Goal: Task Accomplishment & Management: Use online tool/utility

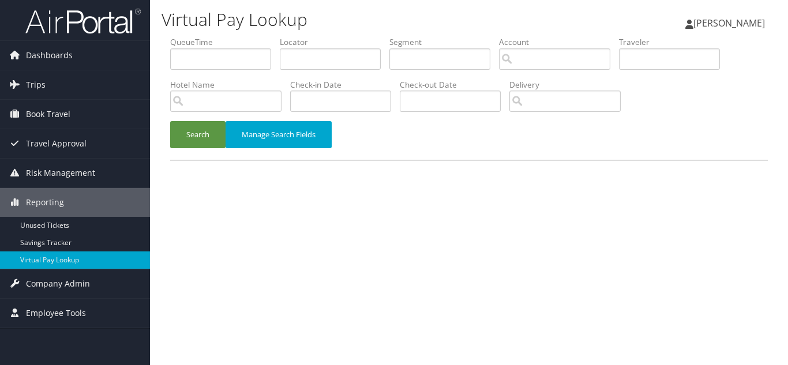
click at [408, 191] on div "Virtual Pay Lookup [PERSON_NAME] [PERSON_NAME] My Settings Travel Agency Contac…" at bounding box center [469, 182] width 638 height 365
click at [324, 59] on input "text" at bounding box center [330, 58] width 101 height 21
paste input "KYVOCY"
click at [170, 121] on button "Search" at bounding box center [197, 134] width 55 height 27
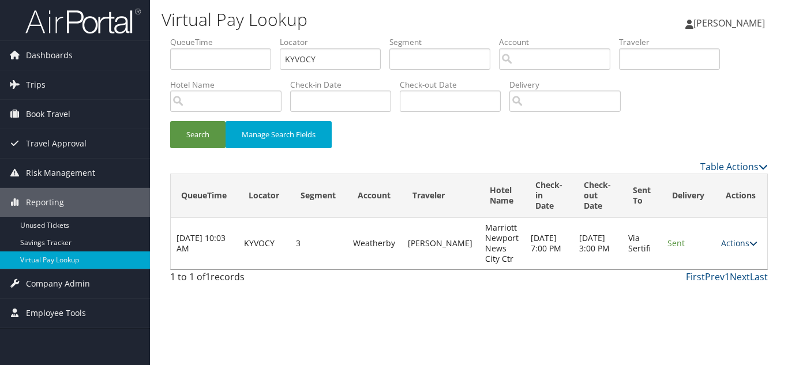
click at [726, 243] on link "Actions" at bounding box center [739, 243] width 36 height 11
click at [722, 282] on link "Logs" at bounding box center [717, 280] width 73 height 20
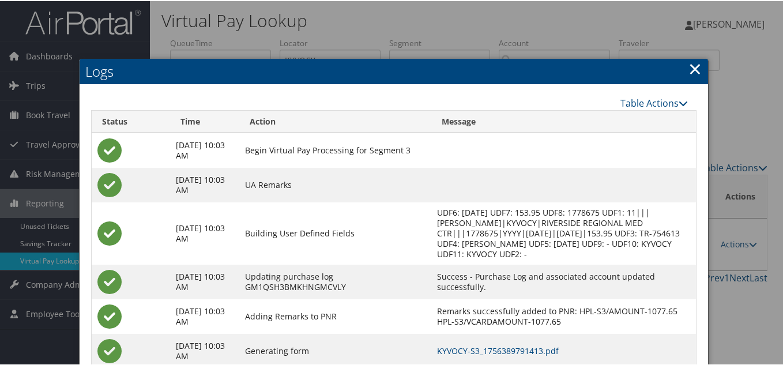
click at [695, 67] on link "×" at bounding box center [695, 67] width 13 height 23
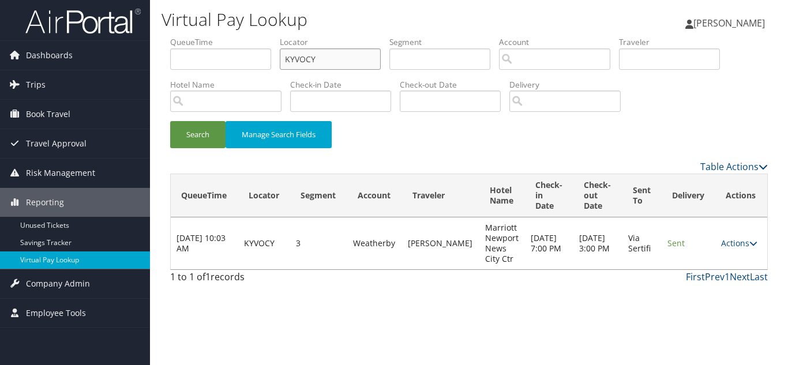
drag, startPoint x: 333, startPoint y: 57, endPoint x: 178, endPoint y: 58, distance: 155.2
click at [178, 36] on ul "QueueTime Locator KYVOCY Segment Account Traveler Hotel Name Check-in Date Chec…" at bounding box center [469, 36] width 598 height 0
paste input "QLOND"
type input "KQLOND"
click at [170, 121] on button "Search" at bounding box center [197, 134] width 55 height 27
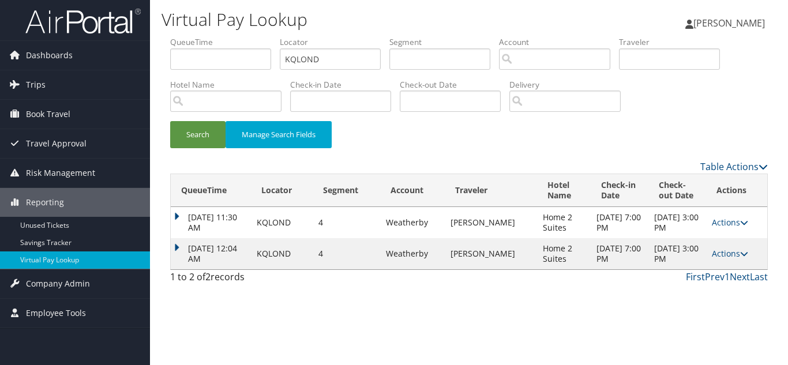
click at [734, 259] on td "Actions Resend Logs View Itinerary" at bounding box center [736, 253] width 61 height 31
click at [734, 254] on link "Actions" at bounding box center [730, 253] width 36 height 11
click at [706, 287] on link "Logs" at bounding box center [706, 290] width 73 height 20
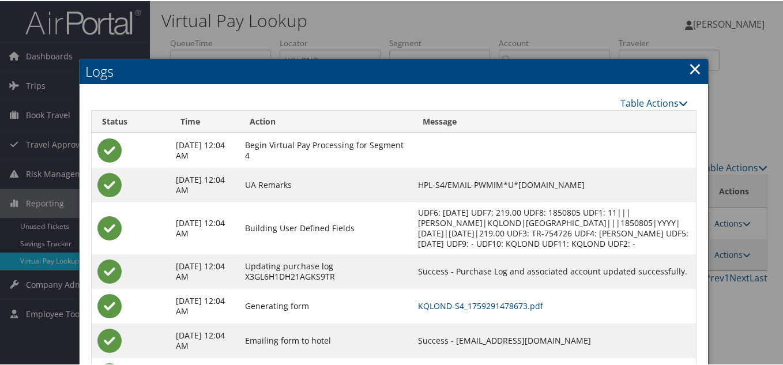
click at [692, 68] on link "×" at bounding box center [695, 67] width 13 height 23
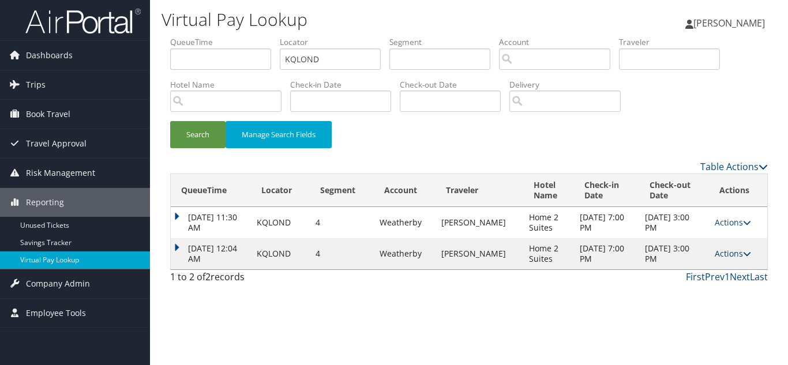
click at [730, 253] on link "Actions" at bounding box center [733, 253] width 36 height 11
click at [713, 273] on link "Resend" at bounding box center [710, 271] width 73 height 20
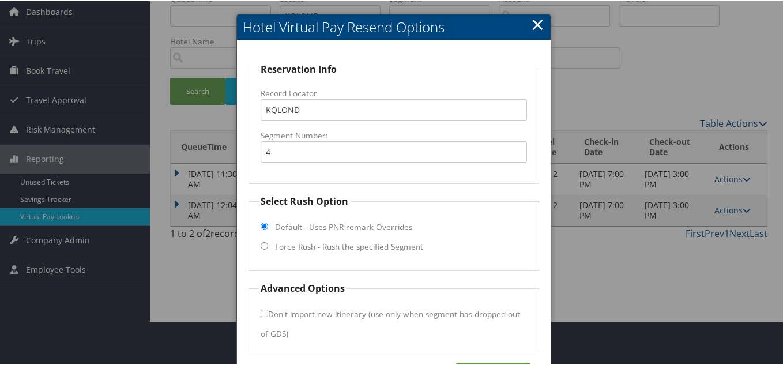
scroll to position [83, 0]
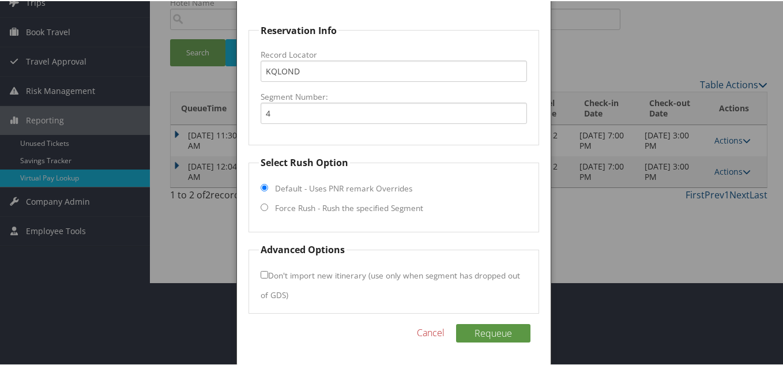
click at [262, 207] on input "Force Rush - Rush the specified Segment" at bounding box center [264, 205] width 7 height 7
radio input "true"
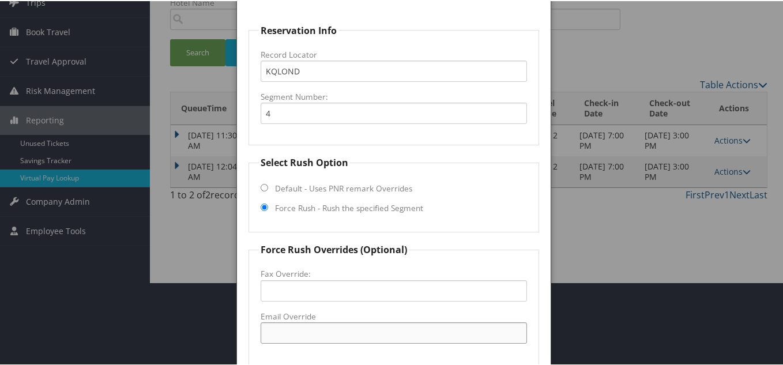
click at [301, 332] on input "Email Override" at bounding box center [394, 331] width 267 height 21
paste input "[EMAIL_ADDRESS][DOMAIN_NAME]"
type input "[EMAIL_ADDRESS][DOMAIN_NAME]"
click at [472, 222] on fieldset "Select Rush Option Default - Uses PNR remark Overrides Force Rush - Rush the sp…" at bounding box center [394, 193] width 291 height 77
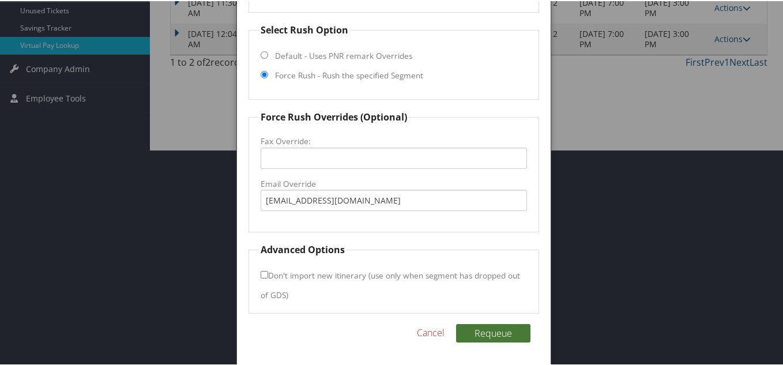
click at [492, 330] on button "Requeue" at bounding box center [493, 332] width 74 height 18
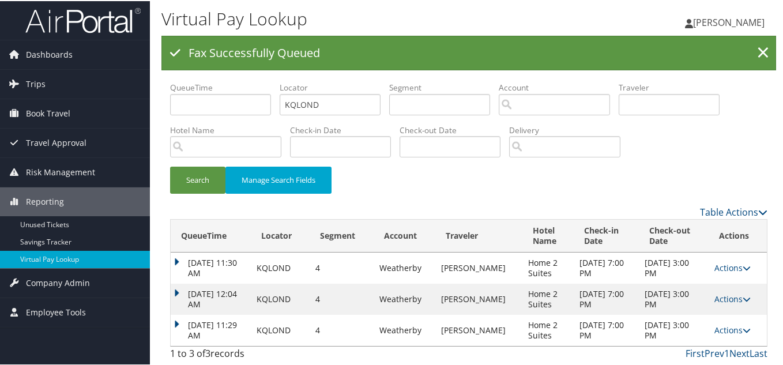
scroll to position [0, 0]
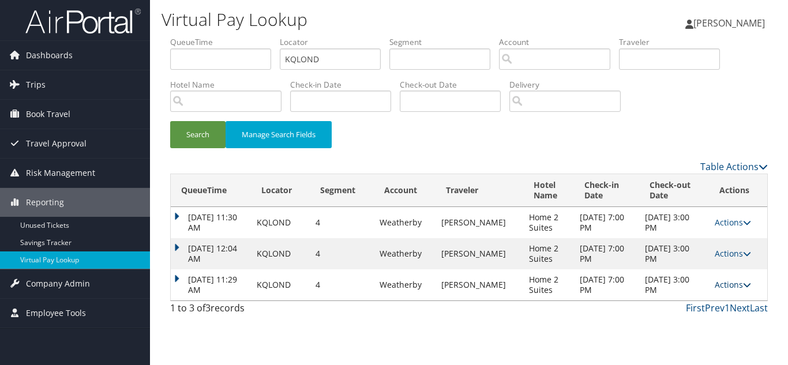
click at [731, 284] on link "Actions" at bounding box center [733, 284] width 36 height 11
click at [712, 304] on link "Resend" at bounding box center [710, 302] width 73 height 20
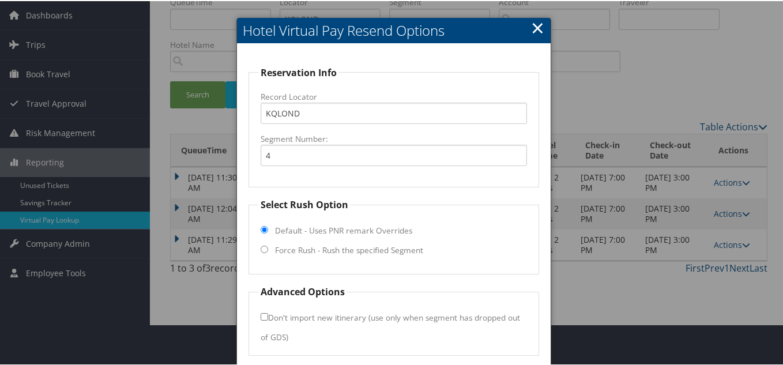
scroll to position [83, 0]
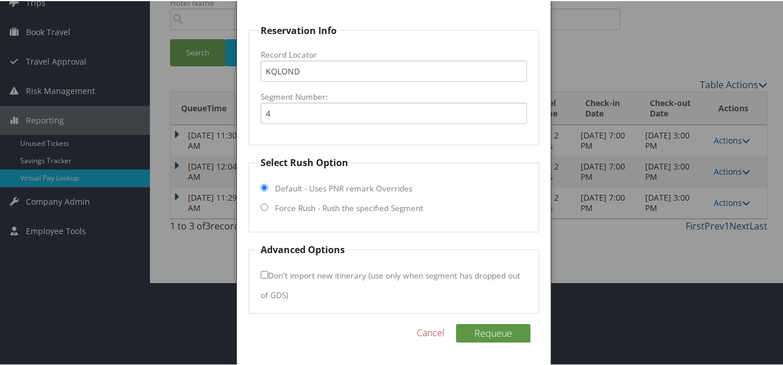
click at [258, 207] on fieldset "Select Rush Option Default - Uses PNR remark Overrides Force Rush - Rush the sp…" at bounding box center [394, 193] width 291 height 77
drag, startPoint x: 267, startPoint y: 207, endPoint x: 279, endPoint y: 211, distance: 12.2
click at [266, 207] on fieldset "Select Rush Option Default - Uses PNR remark Overrides Force Rush - Rush the sp…" at bounding box center [394, 193] width 291 height 77
click at [264, 205] on input "Force Rush - Rush the specified Segment" at bounding box center [264, 205] width 7 height 7
radio input "true"
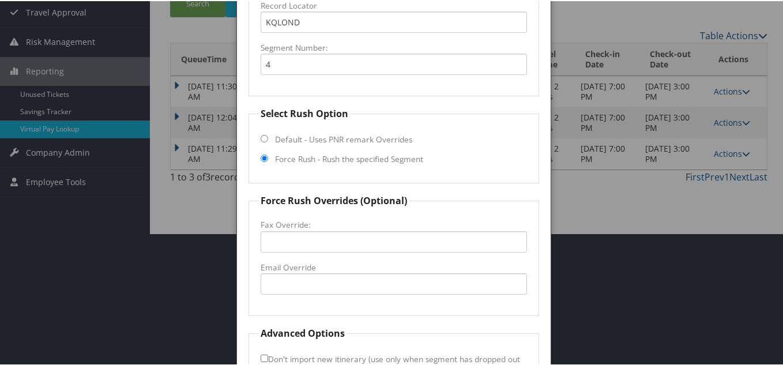
scroll to position [198, 0]
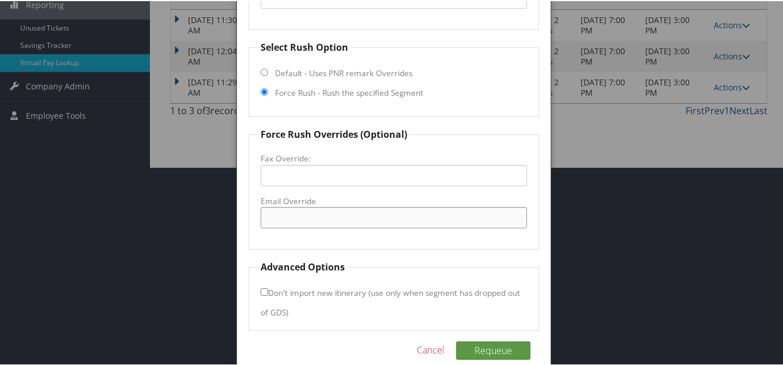
click at [296, 220] on input "Email Override" at bounding box center [394, 216] width 267 height 21
paste input "[EMAIL_ADDRESS][DOMAIN_NAME]"
type input "[EMAIL_ADDRESS][DOMAIN_NAME]"
click at [423, 242] on fieldset "Force Rush Overrides (Optional) Fax Override: Email Override [EMAIL_ADDRESS][DO…" at bounding box center [394, 187] width 291 height 122
click at [488, 347] on button "Requeue" at bounding box center [493, 349] width 74 height 18
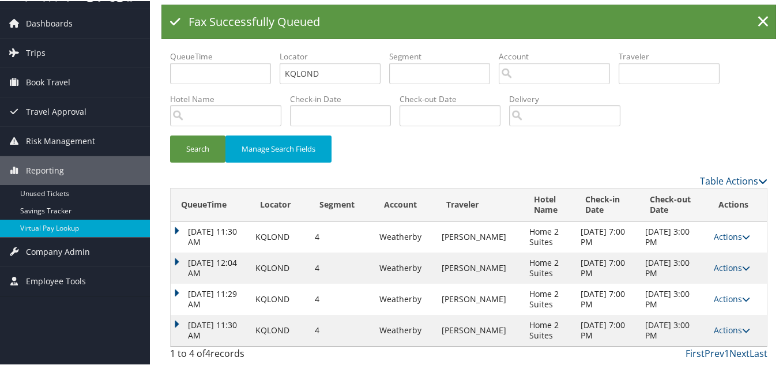
scroll to position [0, 0]
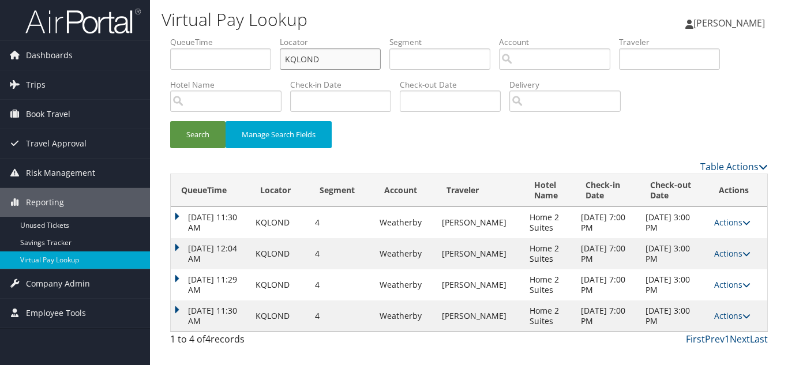
drag, startPoint x: 322, startPoint y: 66, endPoint x: 209, endPoint y: 66, distance: 113.7
click at [209, 36] on ul "QueueTime Locator KQLOND Segment Account Traveler Hotel Name Check-in Date Chec…" at bounding box center [469, 36] width 598 height 0
paste input "DTQBCU"
click at [170, 121] on button "Search" at bounding box center [197, 134] width 55 height 27
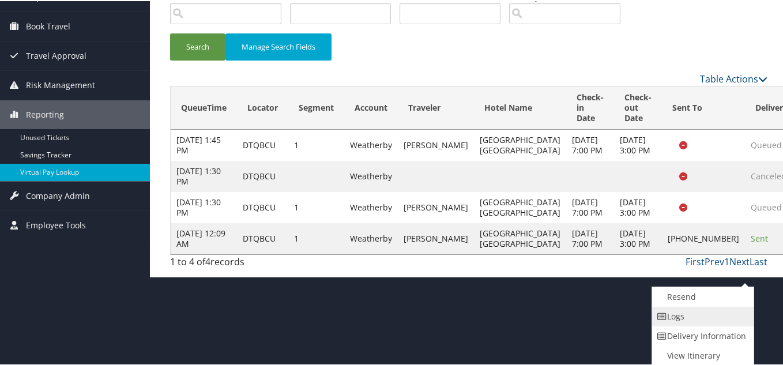
click at [695, 316] on link "Logs" at bounding box center [701, 316] width 99 height 20
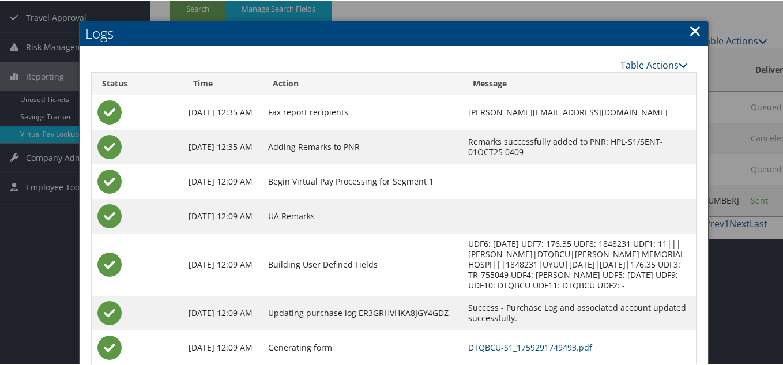
scroll to position [193, 0]
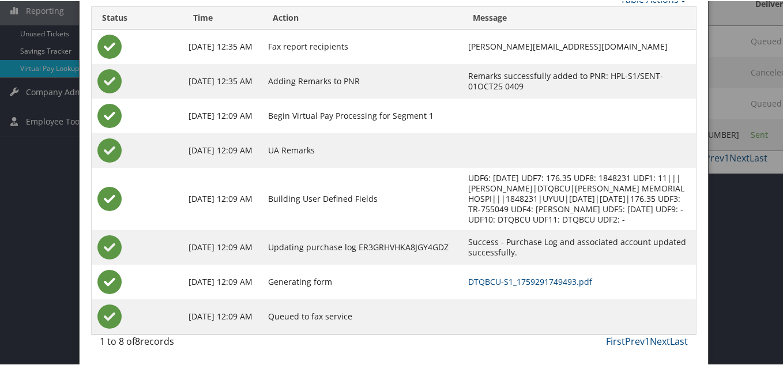
drag, startPoint x: 379, startPoint y: 29, endPoint x: 534, endPoint y: 63, distance: 158.8
click at [379, 29] on td "Fax report recipients" at bounding box center [362, 45] width 201 height 35
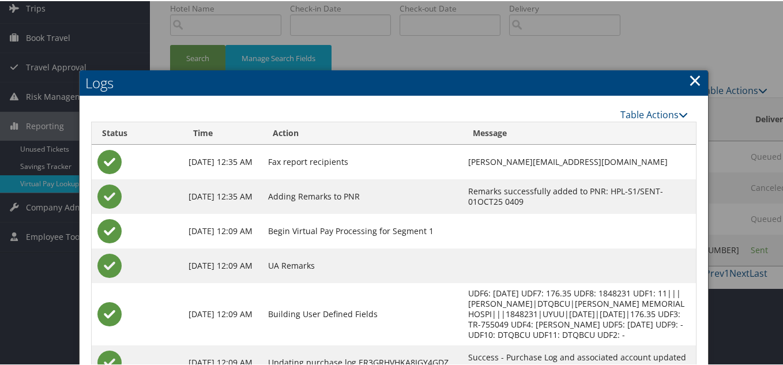
click at [693, 81] on link "×" at bounding box center [695, 78] width 13 height 23
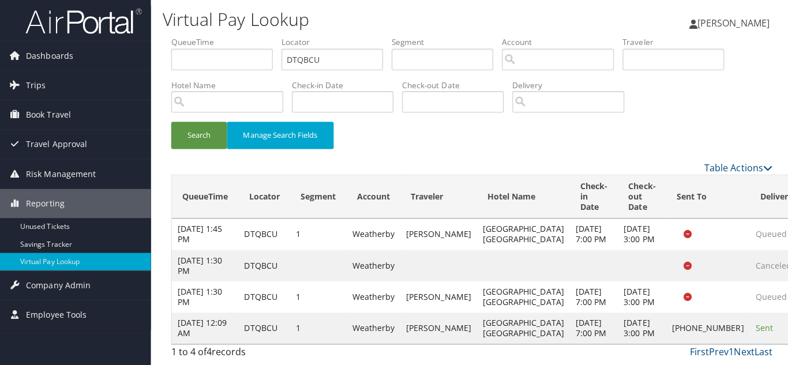
scroll to position [0, 0]
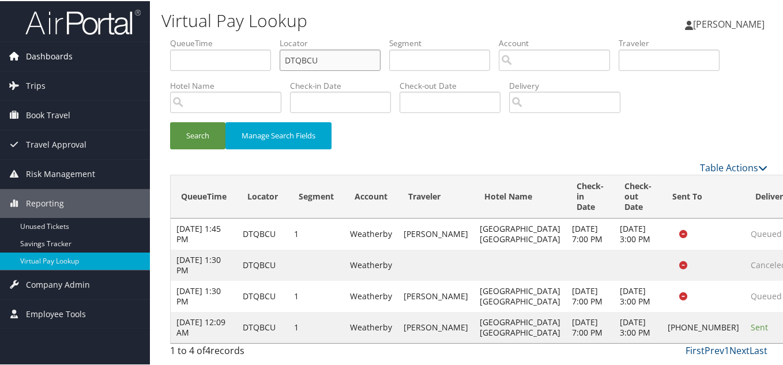
click at [124, 58] on div "Dashboards AirPortal 360™ (Manager) My Travel Dashboard Trips Airtinerary® Look…" at bounding box center [394, 182] width 788 height 365
paste input "CWBTZB"
type input "CWBTZB"
click at [170, 121] on button "Search" at bounding box center [197, 134] width 55 height 27
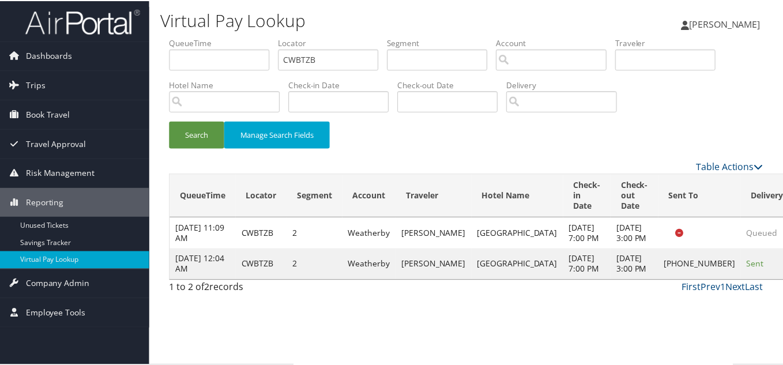
scroll to position [16, 0]
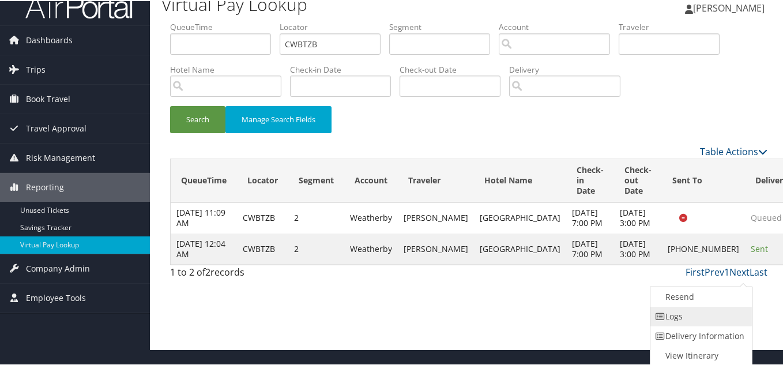
click at [702, 322] on link "Logs" at bounding box center [700, 316] width 99 height 20
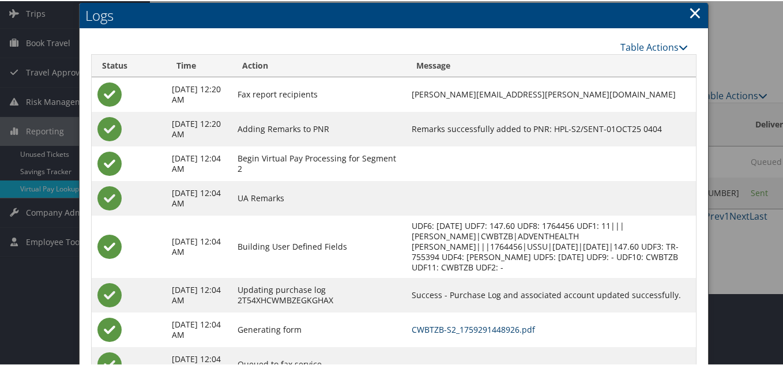
scroll to position [52, 0]
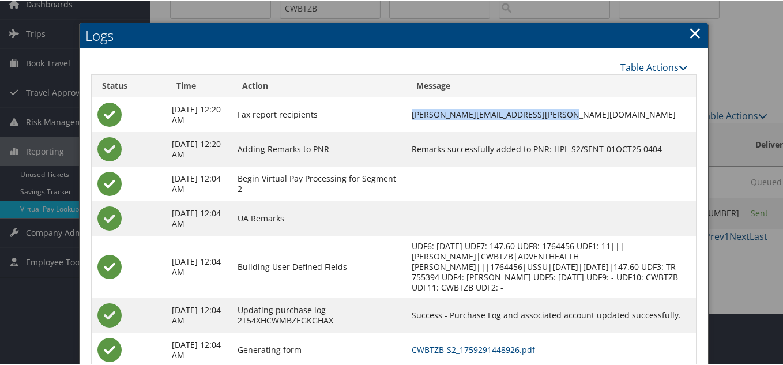
drag, startPoint x: 565, startPoint y: 115, endPoint x: 403, endPoint y: 114, distance: 162.7
click at [406, 114] on td "[PERSON_NAME][EMAIL_ADDRESS][PERSON_NAME][DOMAIN_NAME]" at bounding box center [551, 113] width 290 height 35
click at [597, 108] on td "[PERSON_NAME][EMAIL_ADDRESS][PERSON_NAME][DOMAIN_NAME]" at bounding box center [551, 113] width 290 height 35
drag, startPoint x: 695, startPoint y: 33, endPoint x: 694, endPoint y: 40, distance: 7.5
click at [695, 33] on link "×" at bounding box center [695, 31] width 13 height 23
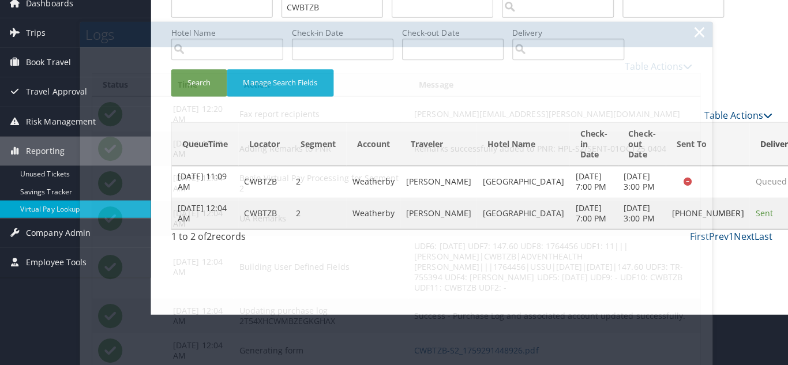
scroll to position [0, 0]
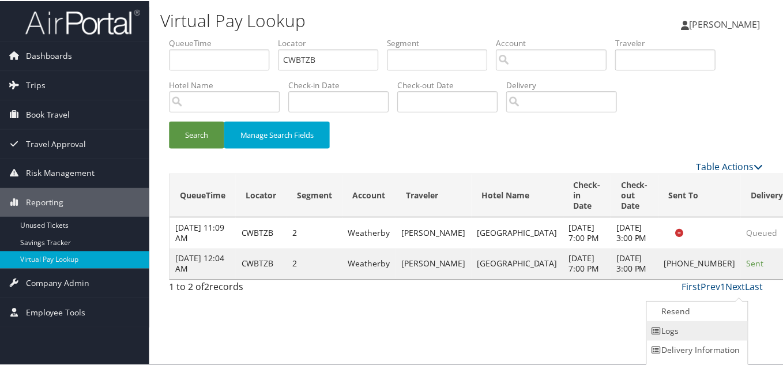
scroll to position [16, 0]
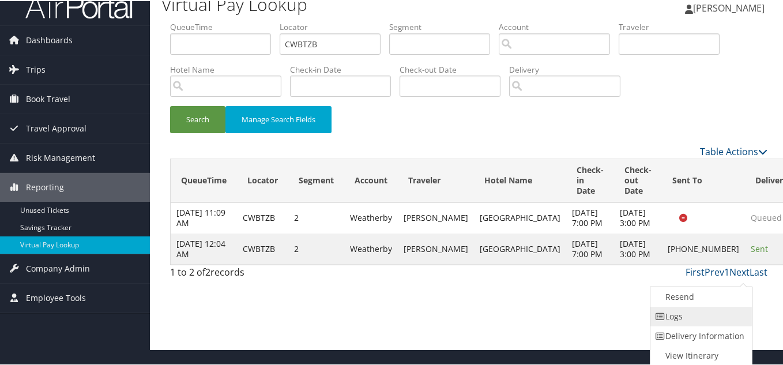
click at [707, 317] on link "Logs" at bounding box center [700, 316] width 99 height 20
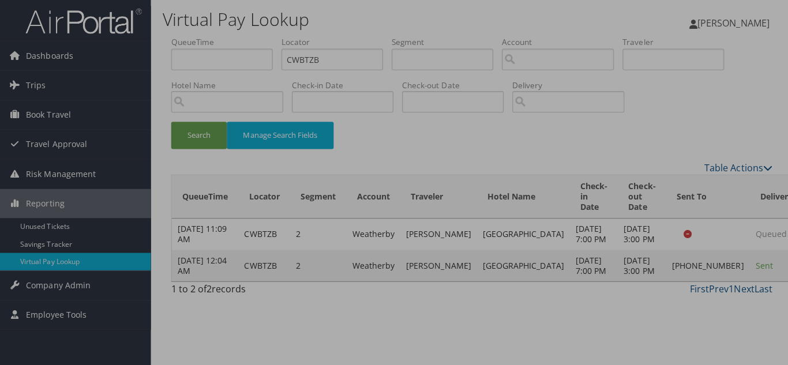
scroll to position [0, 0]
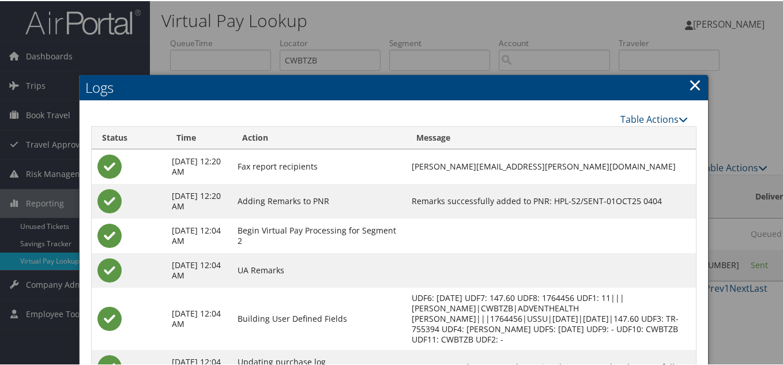
click at [691, 82] on link "×" at bounding box center [695, 83] width 13 height 23
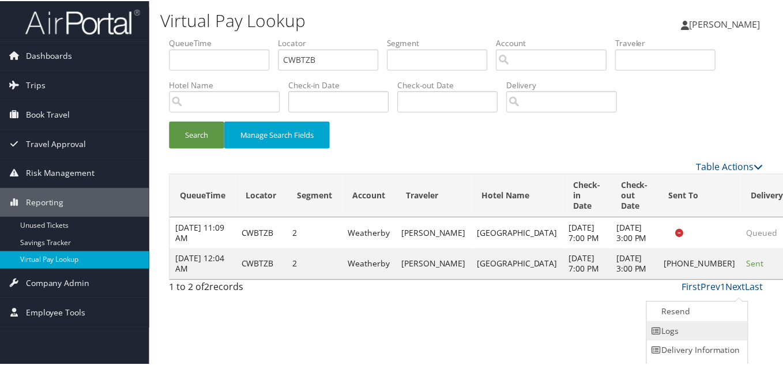
scroll to position [16, 0]
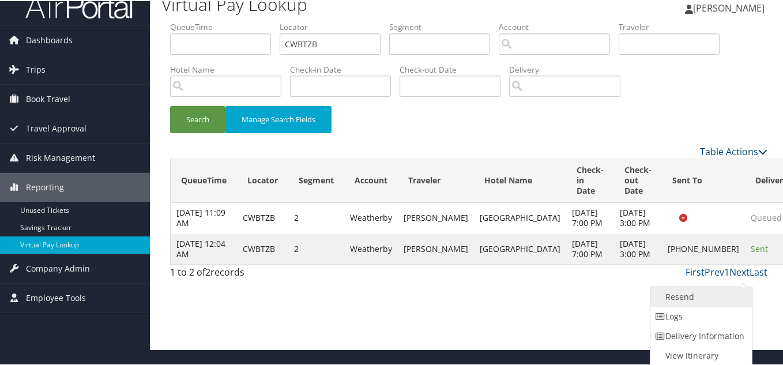
click at [699, 292] on link "Resend" at bounding box center [700, 296] width 99 height 20
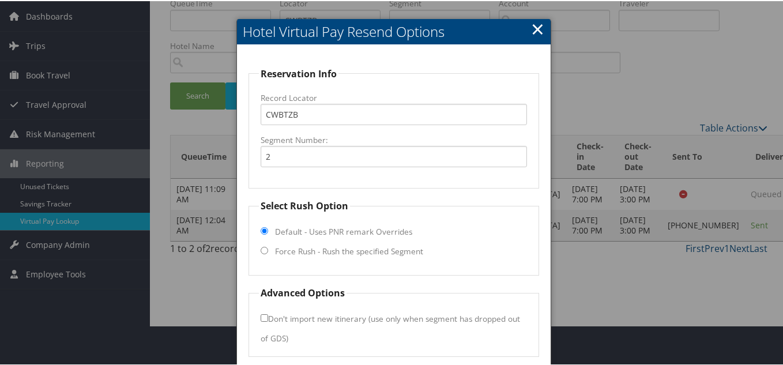
scroll to position [83, 0]
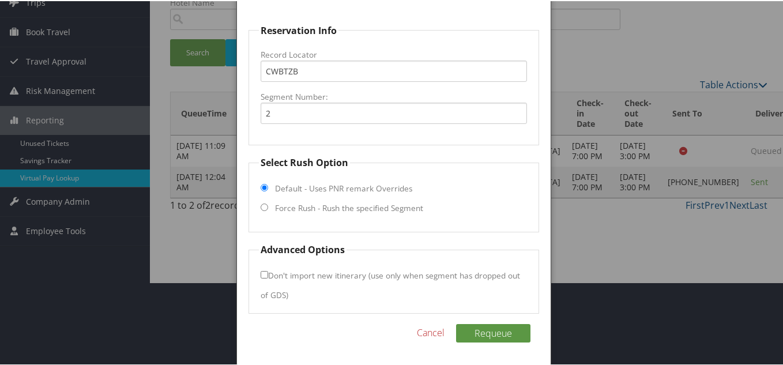
click at [261, 209] on input "Force Rush - Rush the specified Segment" at bounding box center [264, 205] width 7 height 7
radio input "true"
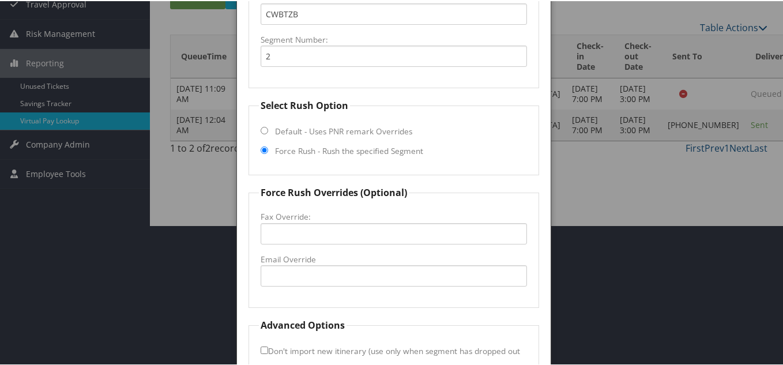
scroll to position [141, 0]
click at [303, 272] on input "Email Override" at bounding box center [394, 274] width 267 height 21
paste input "[EMAIL_ADDRESS][DOMAIN_NAME]"
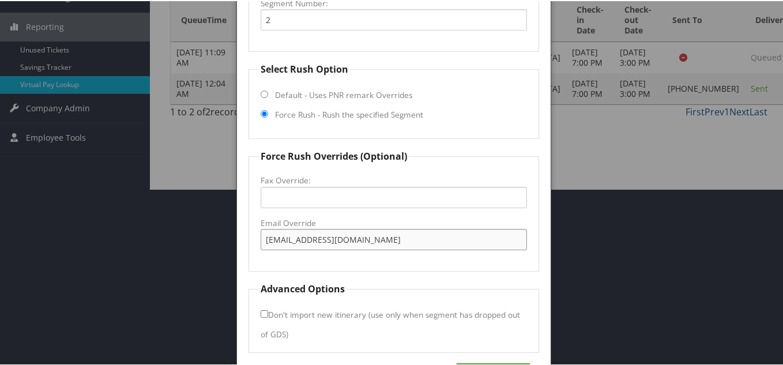
scroll to position [216, 0]
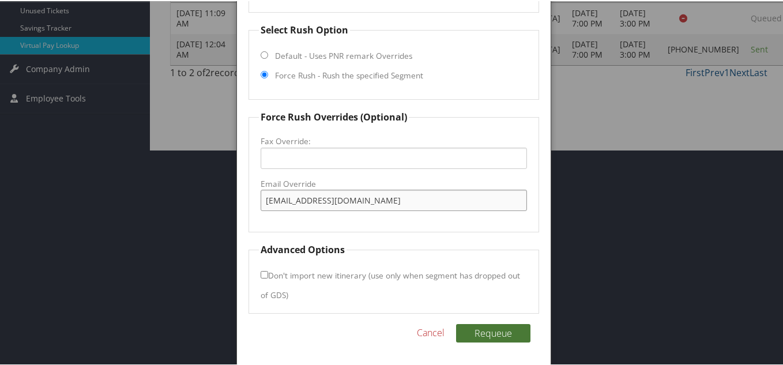
type input "[EMAIL_ADDRESS][DOMAIN_NAME]"
click at [501, 330] on button "Requeue" at bounding box center [493, 332] width 74 height 18
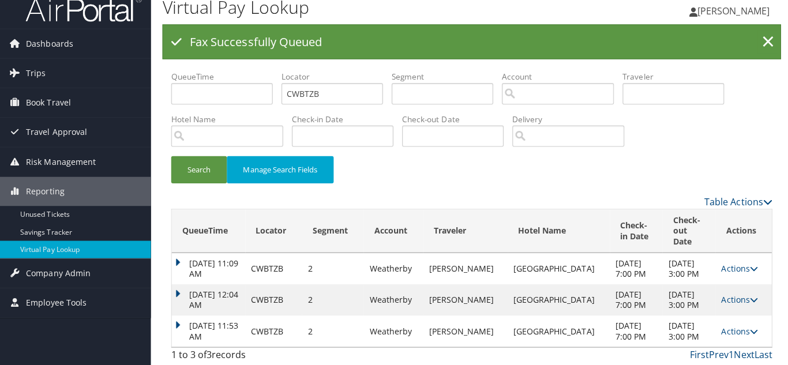
scroll to position [0, 0]
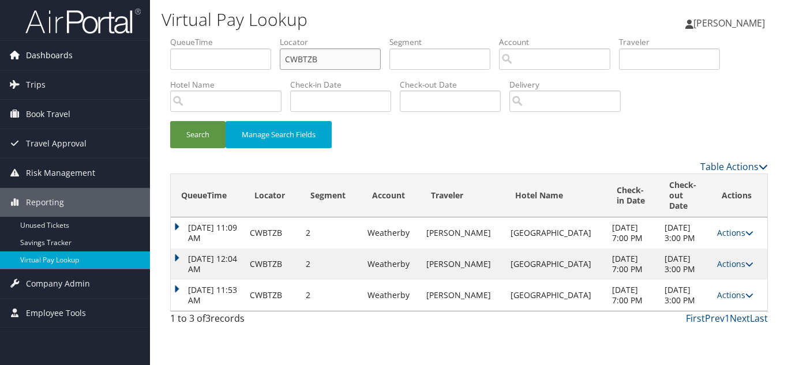
drag, startPoint x: 339, startPoint y: 64, endPoint x: 57, endPoint y: 64, distance: 282.1
click at [58, 64] on div "Dashboards AirPortal 360™ (Manager) My Travel Dashboard Trips Airtinerary® Look…" at bounding box center [394, 182] width 788 height 365
paste input "ARFJVK"
click at [170, 121] on button "Search" at bounding box center [197, 134] width 55 height 27
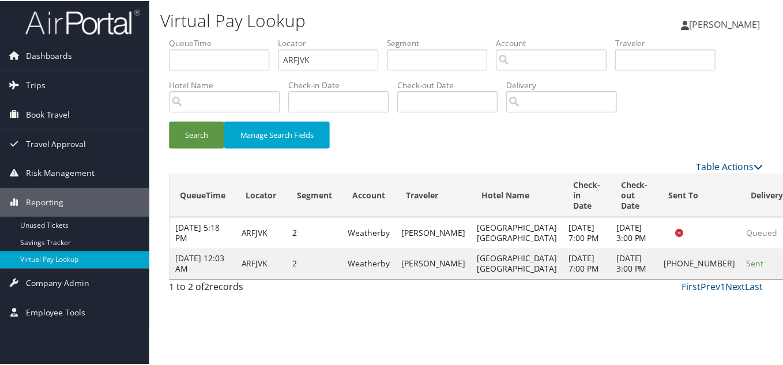
scroll to position [16, 0]
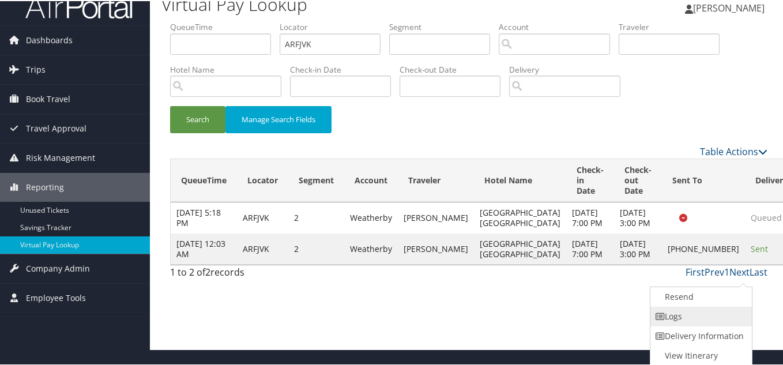
click at [710, 319] on link "Logs" at bounding box center [700, 316] width 99 height 20
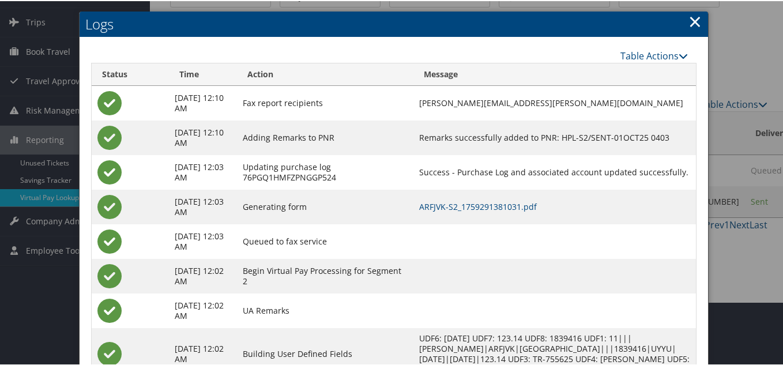
scroll to position [0, 0]
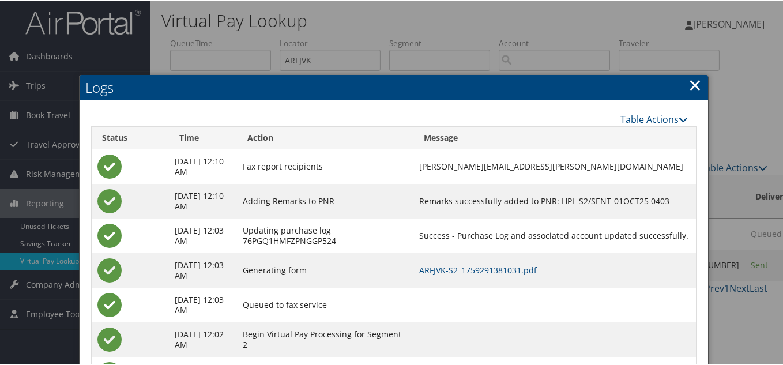
click at [691, 84] on link "×" at bounding box center [695, 83] width 13 height 23
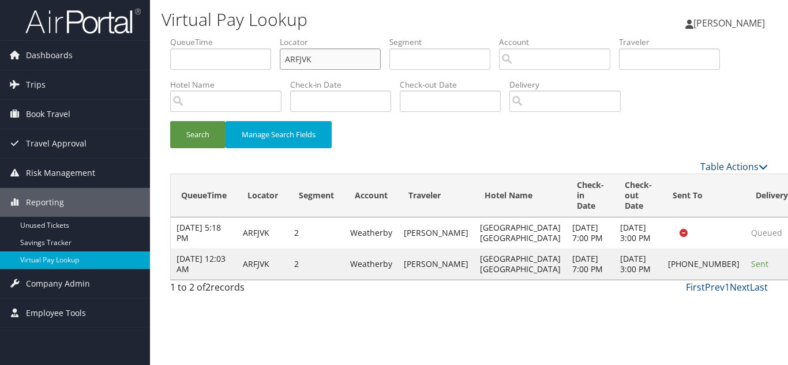
drag, startPoint x: 327, startPoint y: 59, endPoint x: 192, endPoint y: 47, distance: 135.5
click at [192, 36] on ul "QueueTime Locator ARFJVK Segment Account Traveler Hotel Name Check-in Date Chec…" at bounding box center [469, 36] width 598 height 0
paste input "WWKGUZ"
click at [170, 121] on button "Search" at bounding box center [197, 134] width 55 height 27
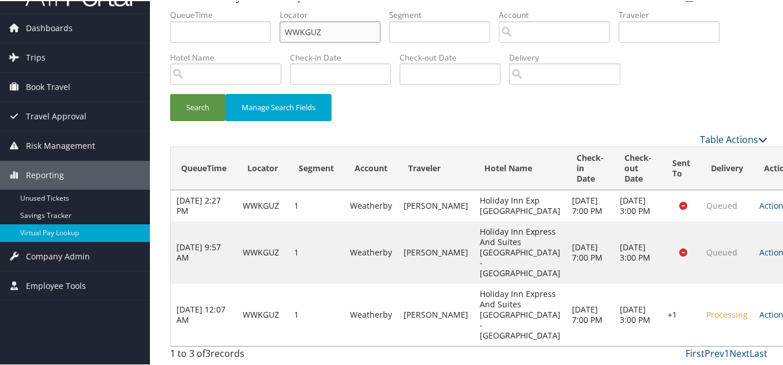
scroll to position [91, 0]
drag, startPoint x: 727, startPoint y: 302, endPoint x: 746, endPoint y: 308, distance: 19.9
click at [760, 308] on link "Actions" at bounding box center [778, 313] width 36 height 11
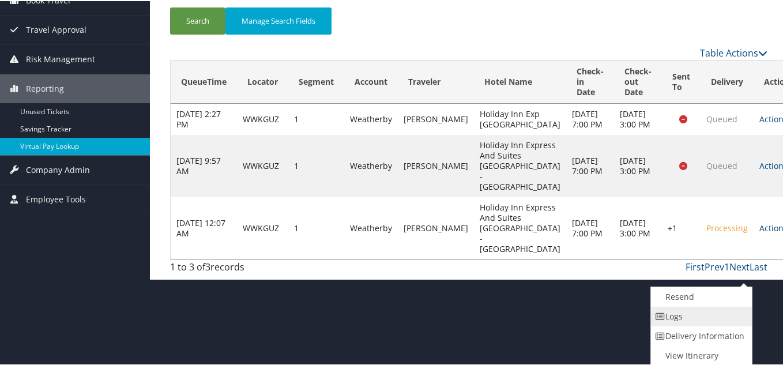
click at [699, 314] on link "Logs" at bounding box center [700, 316] width 99 height 20
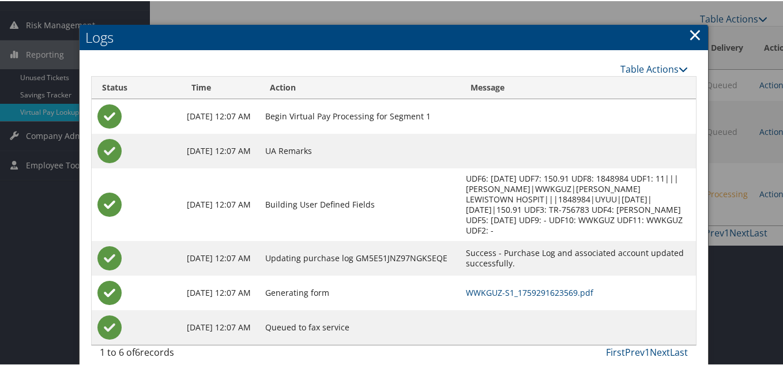
scroll to position [149, 0]
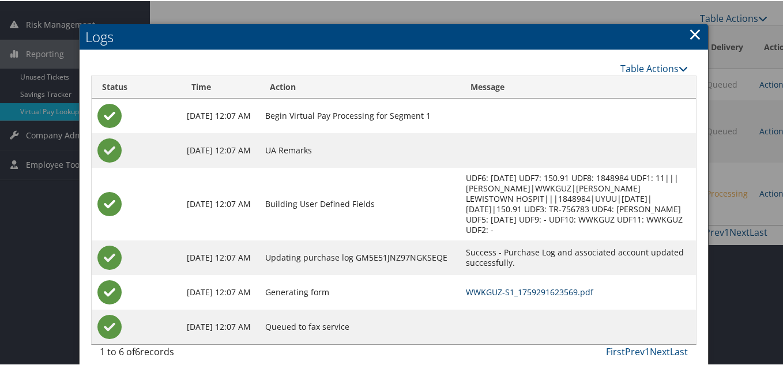
drag, startPoint x: 523, startPoint y: 279, endPoint x: 518, endPoint y: 273, distance: 6.9
click at [693, 36] on link "×" at bounding box center [695, 32] width 13 height 23
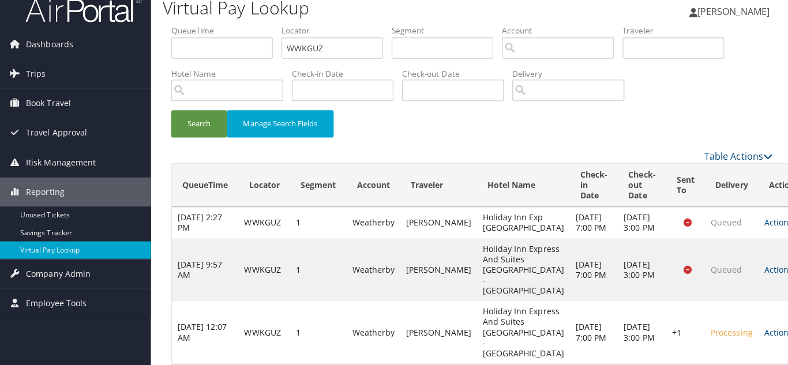
scroll to position [0, 0]
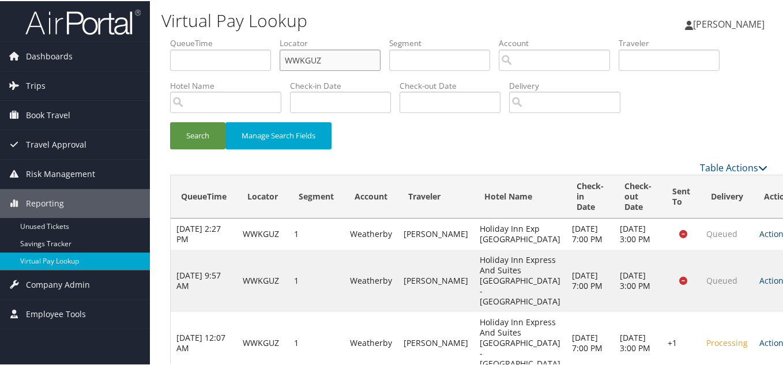
drag, startPoint x: 195, startPoint y: 43, endPoint x: 111, endPoint y: 33, distance: 84.8
click at [111, 33] on div "Dashboards AirPortal 360™ (Manager) My Travel Dashboard Trips Airtinerary® Look…" at bounding box center [394, 196] width 788 height 393
paste input "DGVVTH"
click at [170, 121] on button "Search" at bounding box center [197, 134] width 55 height 27
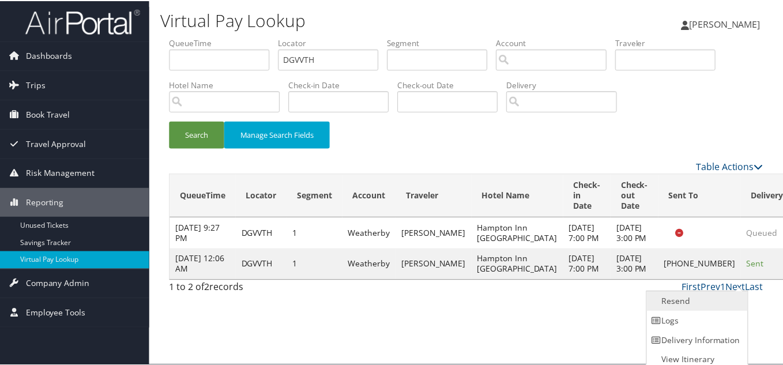
scroll to position [6, 0]
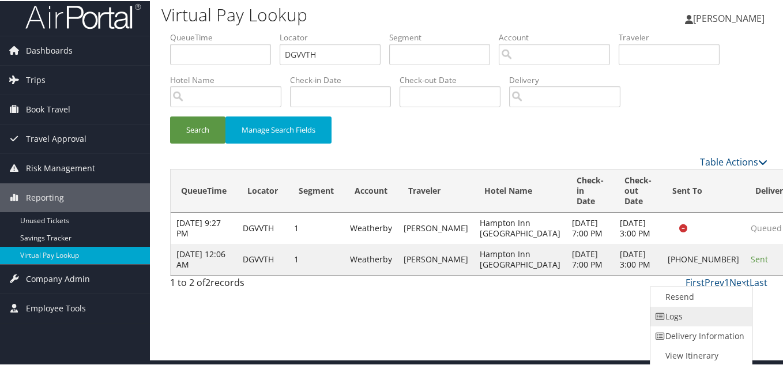
click at [707, 311] on link "Logs" at bounding box center [700, 316] width 99 height 20
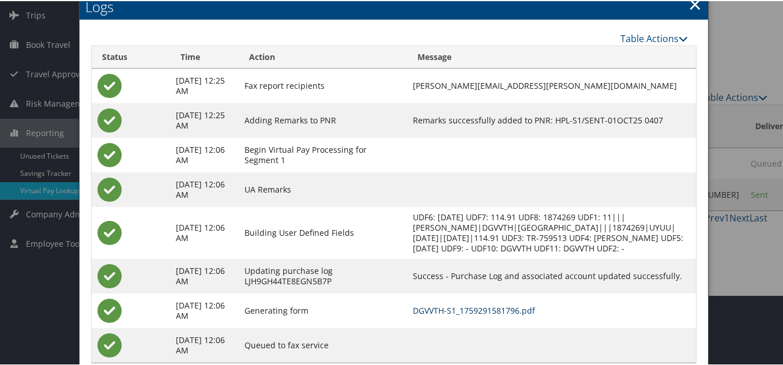
scroll to position [52, 0]
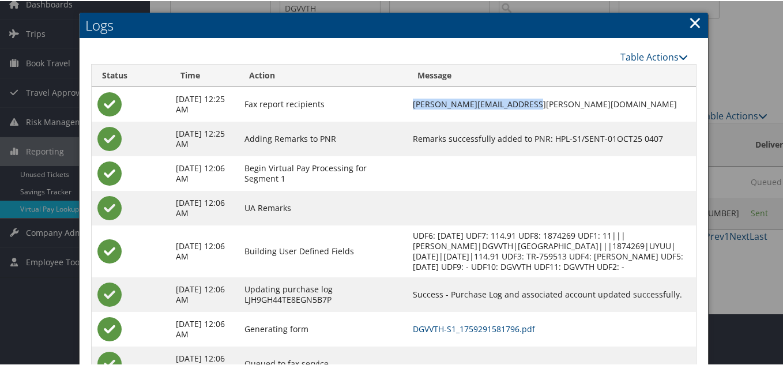
drag, startPoint x: 549, startPoint y: 101, endPoint x: 437, endPoint y: 103, distance: 111.9
click at [437, 103] on td "[PERSON_NAME][EMAIL_ADDRESS][PERSON_NAME][DOMAIN_NAME]" at bounding box center [551, 103] width 289 height 35
click at [547, 111] on td "[PERSON_NAME][EMAIL_ADDRESS][PERSON_NAME][DOMAIN_NAME]" at bounding box center [551, 103] width 289 height 35
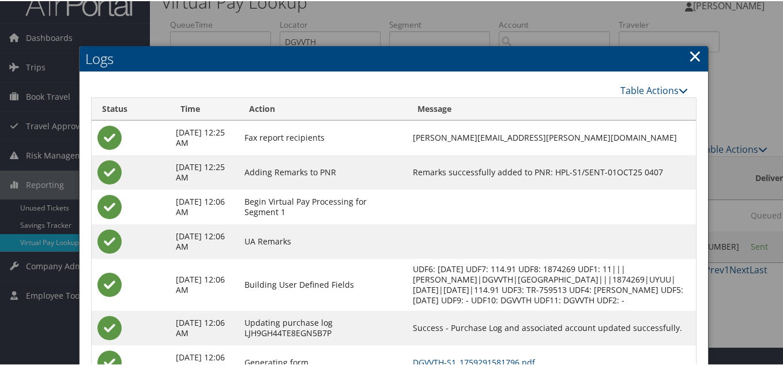
scroll to position [0, 0]
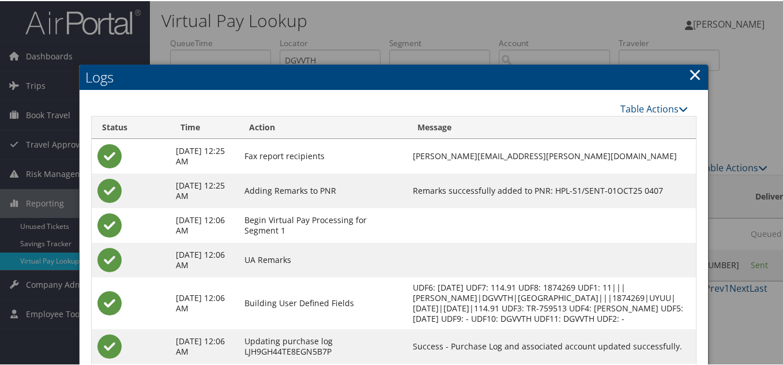
click at [692, 75] on link "×" at bounding box center [695, 73] width 13 height 23
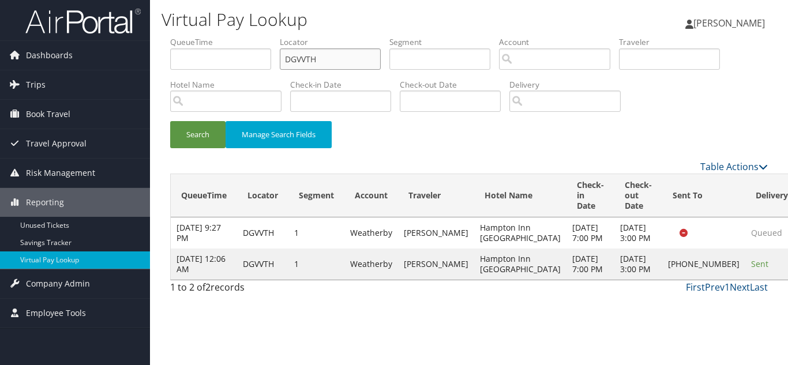
click at [65, 36] on div "Dashboards AirPortal 360™ (Manager) My Travel Dashboard Trips Airtinerary® Look…" at bounding box center [394, 182] width 788 height 365
paste input "LXQKEK"
type input "LXQKEK"
click at [170, 121] on button "Search" at bounding box center [197, 134] width 55 height 27
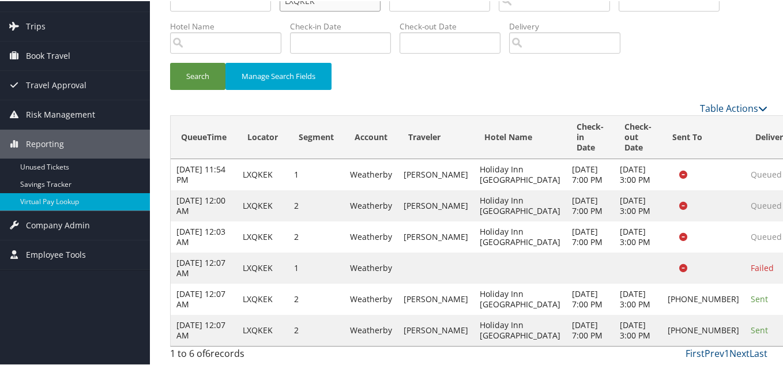
scroll to position [163, 0]
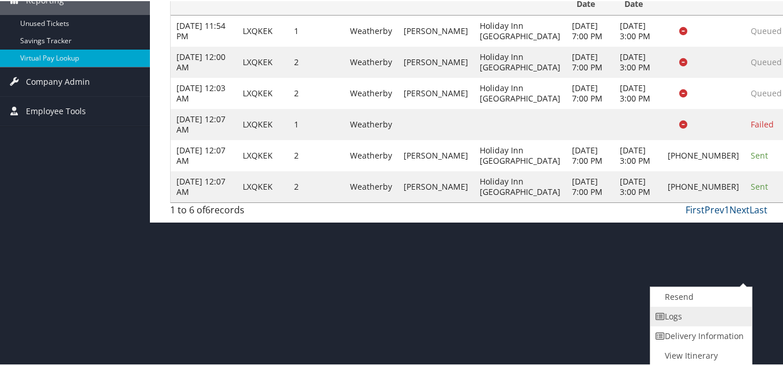
click at [681, 308] on link "Logs" at bounding box center [700, 316] width 99 height 20
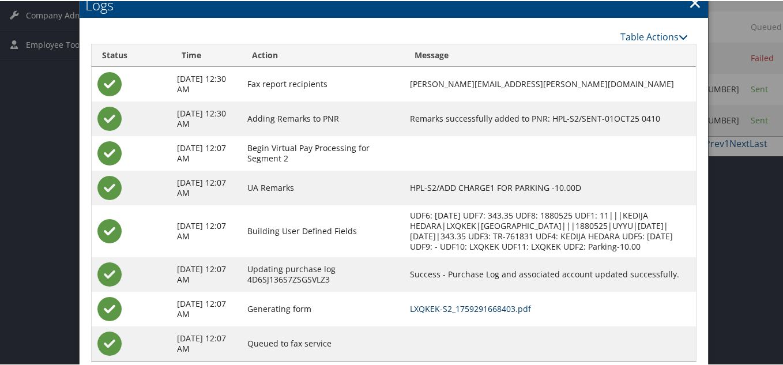
scroll to position [249, 0]
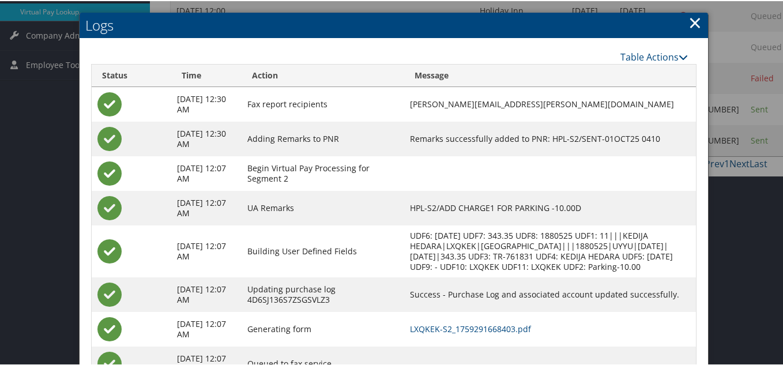
click at [692, 26] on link "×" at bounding box center [695, 21] width 13 height 23
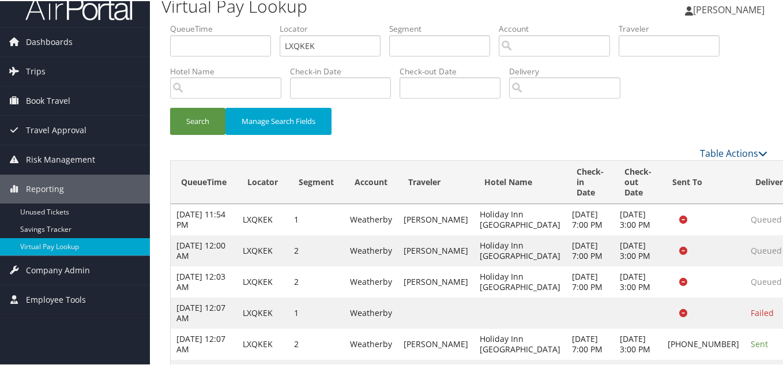
scroll to position [0, 0]
